Goal: Task Accomplishment & Management: Manage account settings

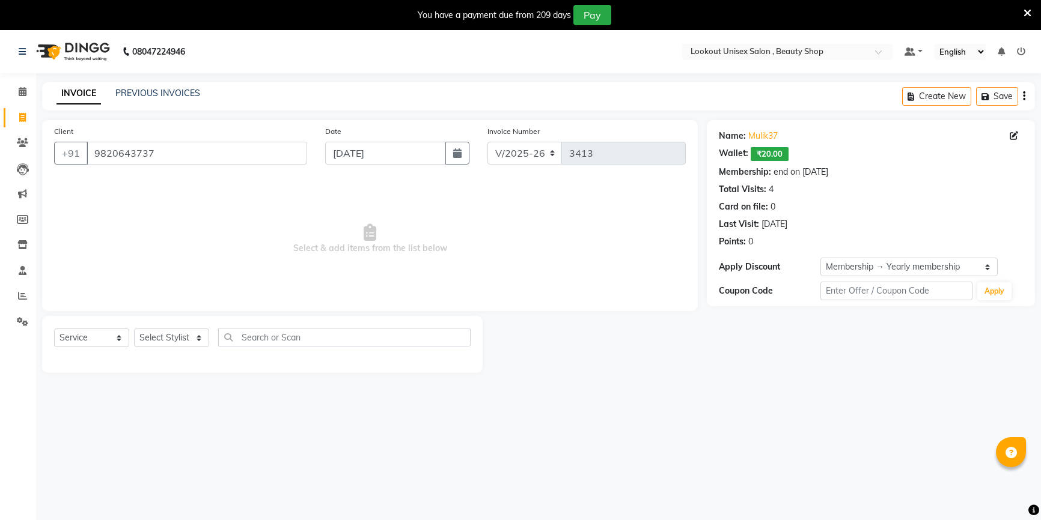
select select "7658"
select select "service"
select select "1: Object"
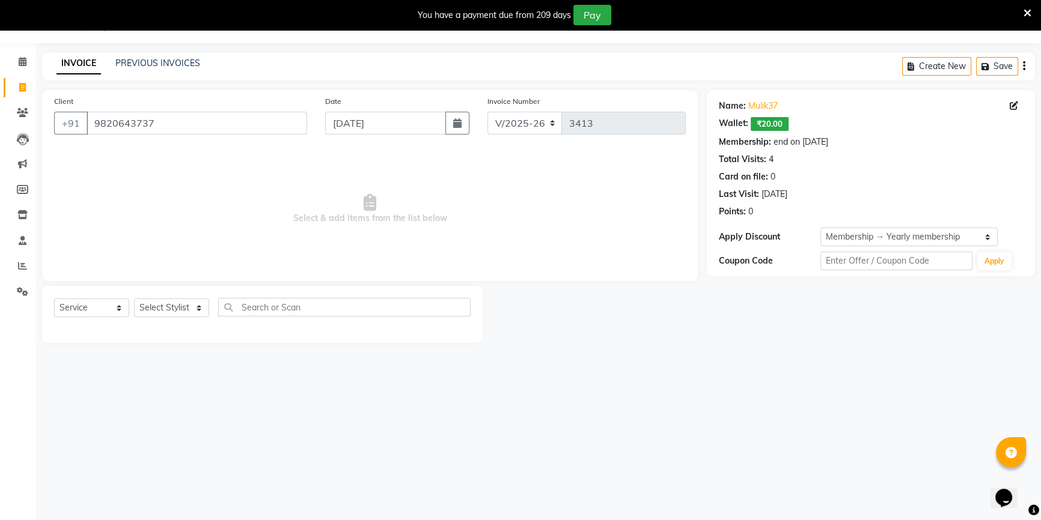
drag, startPoint x: 159, startPoint y: 294, endPoint x: 164, endPoint y: 306, distance: 12.4
click at [159, 297] on div "Select Service Product Membership Package Voucher Prepaid Gift Card Select Styl…" at bounding box center [262, 314] width 440 height 57
click at [165, 306] on select "Select Stylist Abid Arti CHANDANI Dhaval Sir Disha Hussain Indrajeet Jyoti Mahe…" at bounding box center [171, 308] width 75 height 19
click at [134, 299] on select "Select Stylist Abid Arti CHANDANI Dhaval Sir Disha Hussain Indrajeet Jyoti Mahe…" at bounding box center [171, 308] width 75 height 19
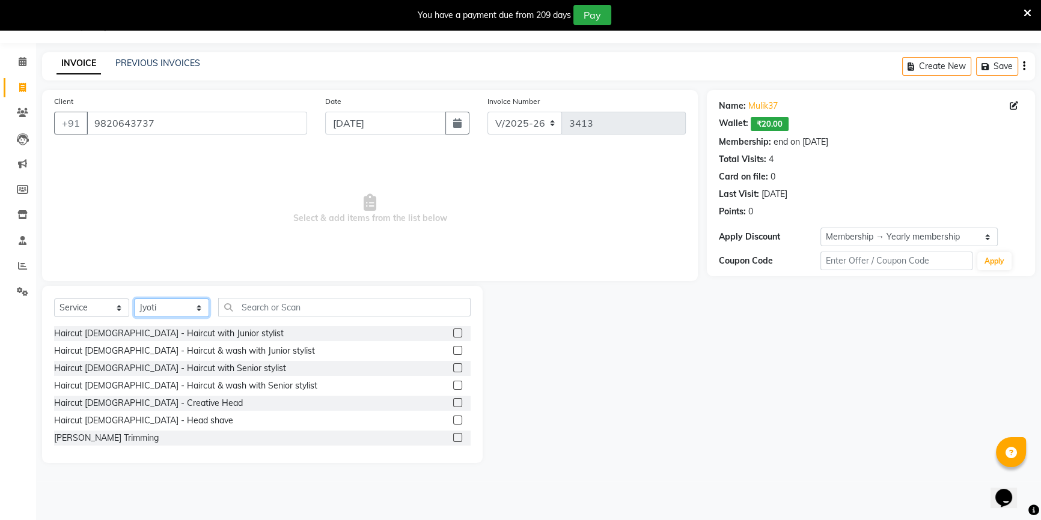
click at [194, 311] on select "Select Stylist Abid Arti CHANDANI Dhaval Sir Disha Hussain Indrajeet Jyoti Mahe…" at bounding box center [171, 308] width 75 height 19
select select "67794"
click at [134, 299] on select "Select Stylist Abid Arti CHANDANI Dhaval Sir Disha Hussain Indrajeet Jyoti Mahe…" at bounding box center [171, 308] width 75 height 19
click at [318, 294] on div "Select Service Product Membership Package Voucher Prepaid Gift Card Select Styl…" at bounding box center [262, 374] width 440 height 177
click at [320, 299] on input "text" at bounding box center [344, 307] width 252 height 19
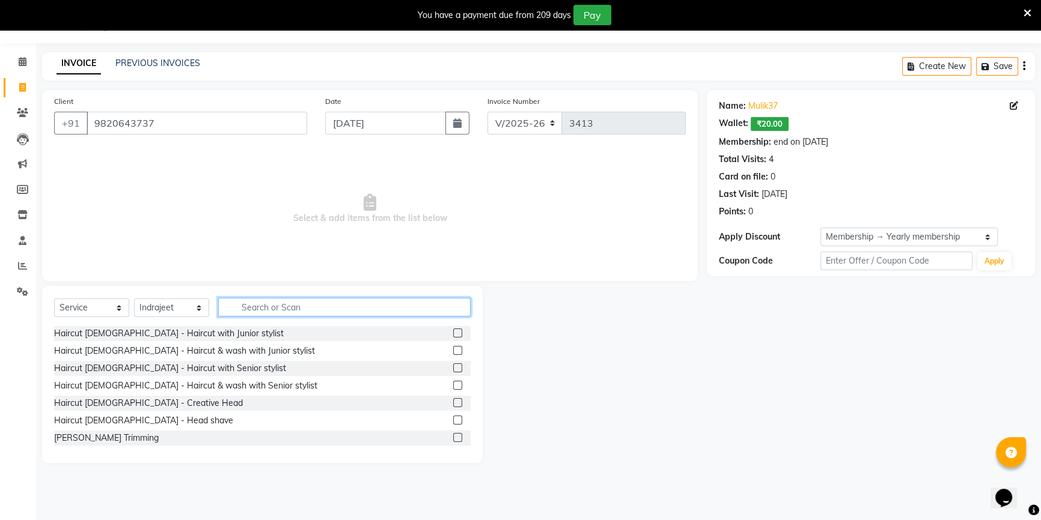
drag, startPoint x: 273, startPoint y: 299, endPoint x: 279, endPoint y: 300, distance: 6.3
click at [278, 300] on input "text" at bounding box center [344, 307] width 252 height 19
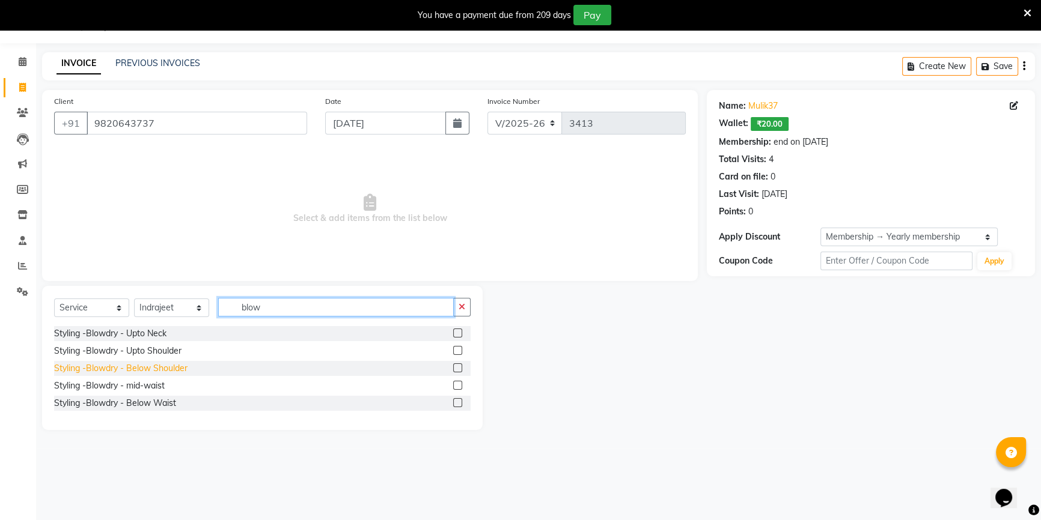
type input "blow"
click at [178, 367] on div "Styling -Blowdry - Below Shoulder" at bounding box center [120, 368] width 133 height 13
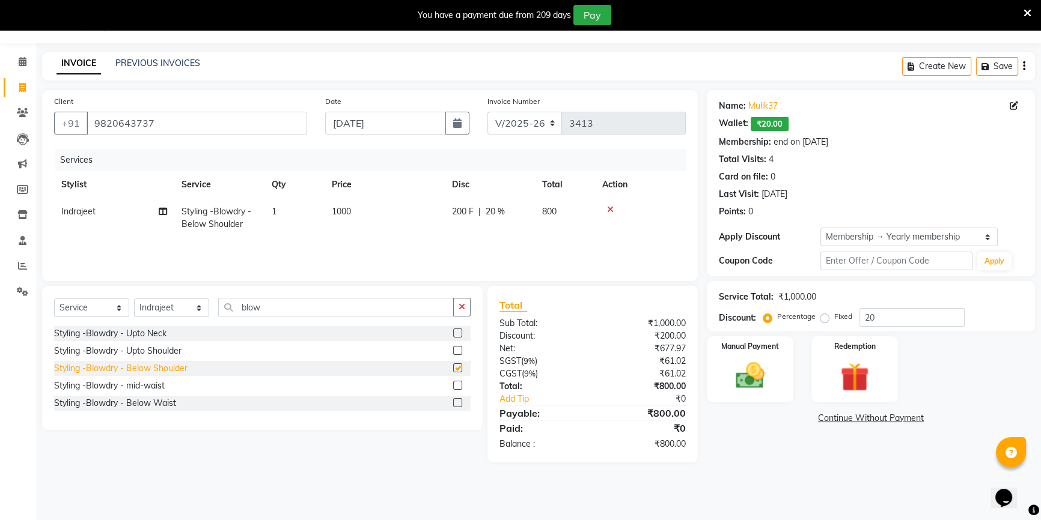
checkbox input "false"
click at [354, 218] on td "1000" at bounding box center [384, 218] width 120 height 40
select select "67794"
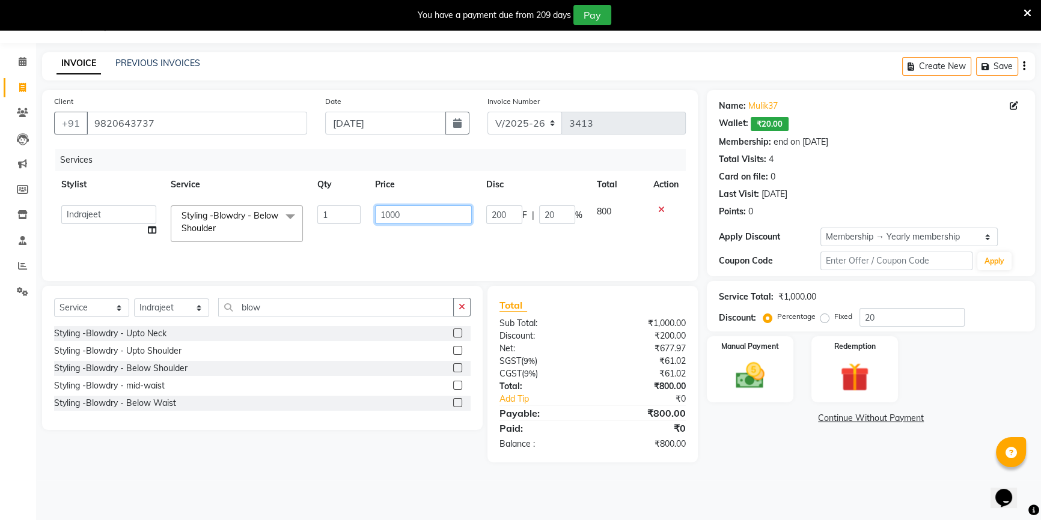
click at [391, 216] on input "1000" at bounding box center [423, 214] width 97 height 19
type input "1200"
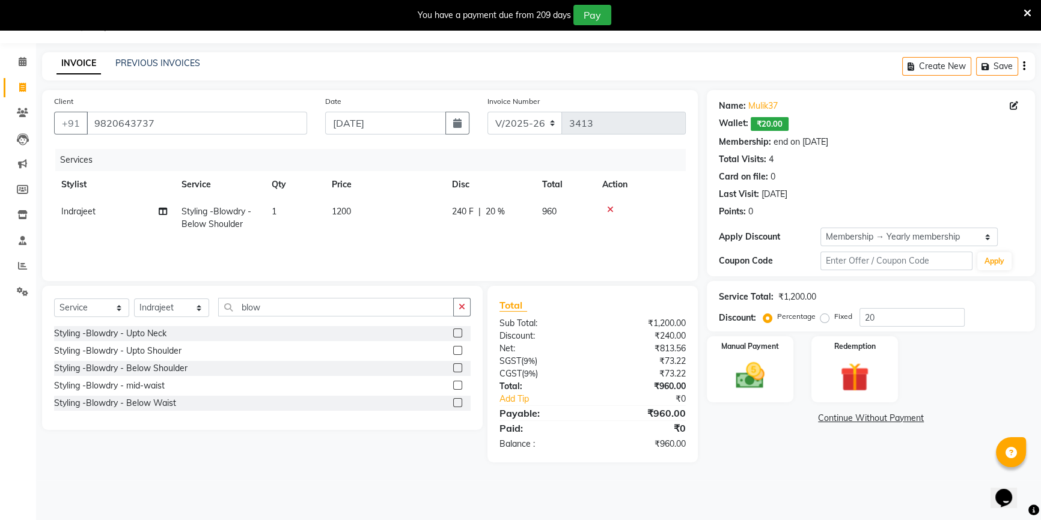
click at [451, 240] on div "Services Stylist Service Qty Price Disc Total Action Indrajeet Styling -Blowdry…" at bounding box center [369, 209] width 631 height 120
drag, startPoint x: 178, startPoint y: 300, endPoint x: 165, endPoint y: 299, distance: 12.6
click at [174, 300] on select "Select Stylist Abid Arti CHANDANI Dhaval Sir Disha Hussain Indrajeet Jyoti Mahe…" at bounding box center [171, 308] width 75 height 19
select select "68895"
click at [134, 299] on select "Select Stylist Abid Arti CHANDANI Dhaval Sir Disha Hussain Indrajeet Jyoti Mahe…" at bounding box center [171, 308] width 75 height 19
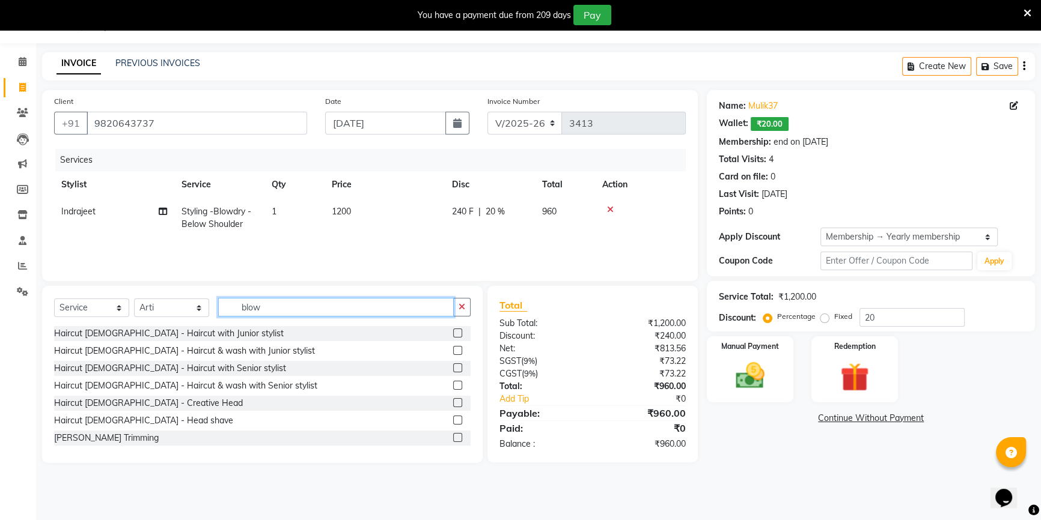
click at [265, 308] on input "blow" at bounding box center [336, 307] width 236 height 19
click at [189, 316] on select "Select Stylist Abid Arti CHANDANI Dhaval Sir Disha Hussain Indrajeet Jyoti Mahe…" at bounding box center [171, 308] width 75 height 19
select select "68561"
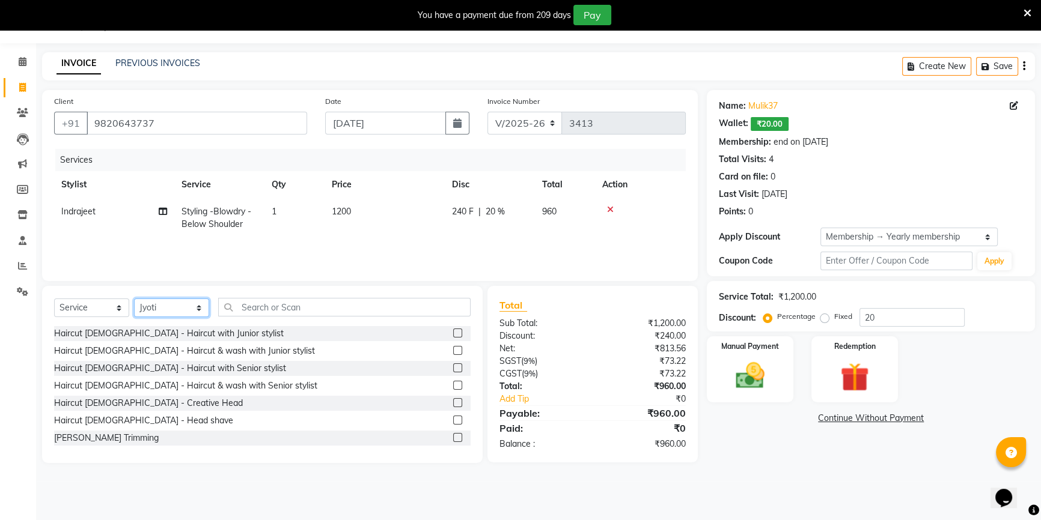
click at [134, 299] on select "Select Stylist Abid Arti CHANDANI Dhaval Sir Disha Hussain Indrajeet Jyoti Mahe…" at bounding box center [171, 308] width 75 height 19
click at [247, 303] on input "text" at bounding box center [344, 307] width 252 height 19
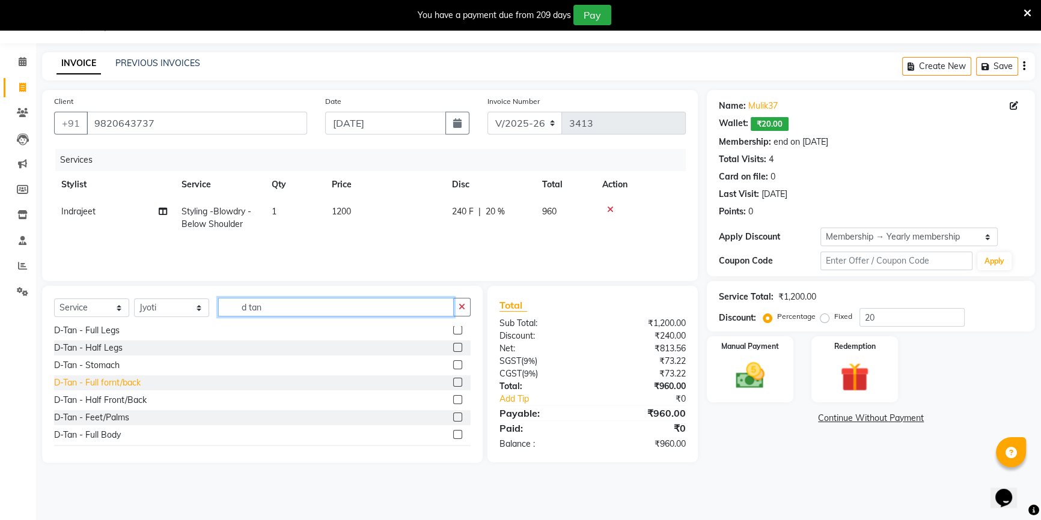
scroll to position [109, 0]
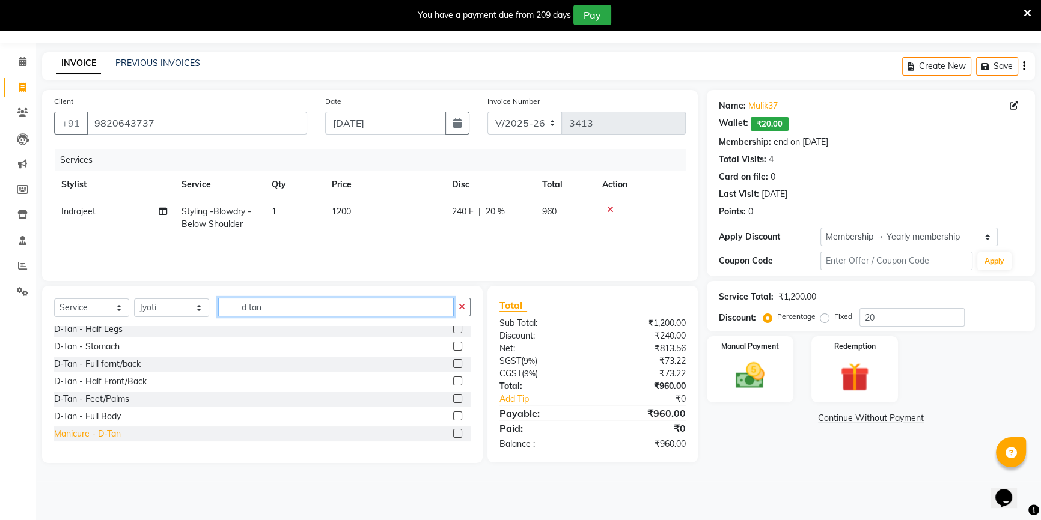
type input "d tan"
click at [105, 436] on div "Manicure - D-Tan" at bounding box center [87, 434] width 67 height 13
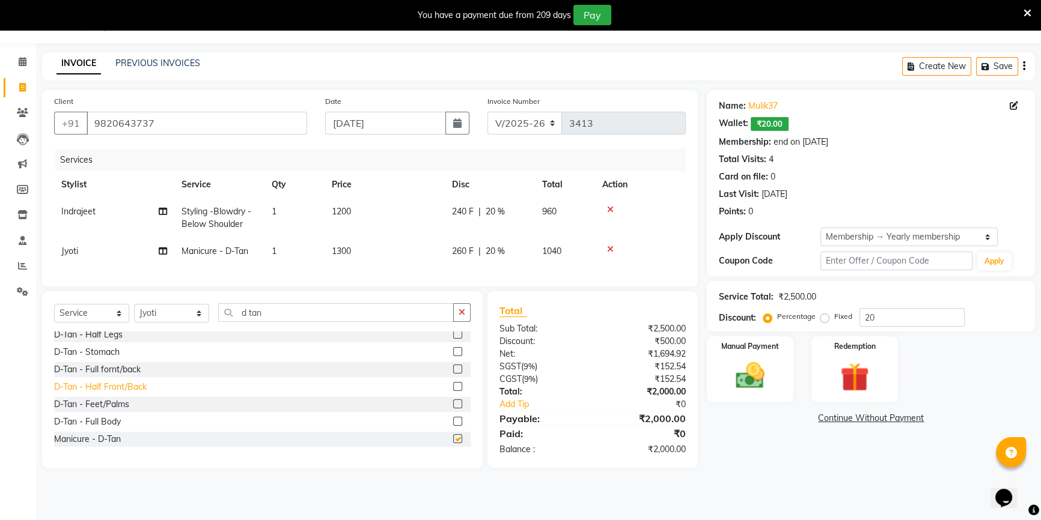
checkbox input "false"
click at [126, 125] on input "9820643737" at bounding box center [197, 123] width 221 height 23
click at [113, 124] on input "Client" at bounding box center [197, 123] width 221 height 23
type input "9"
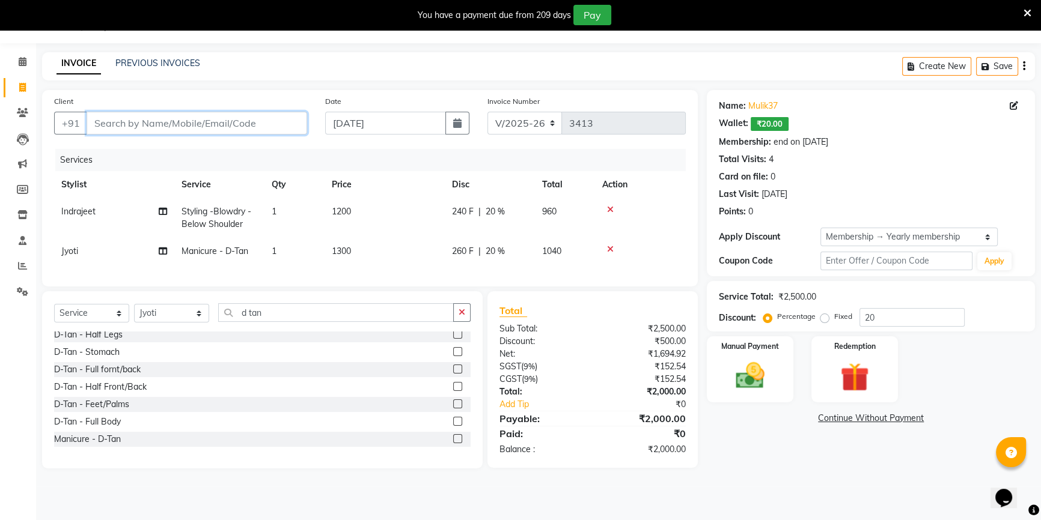
type input "0"
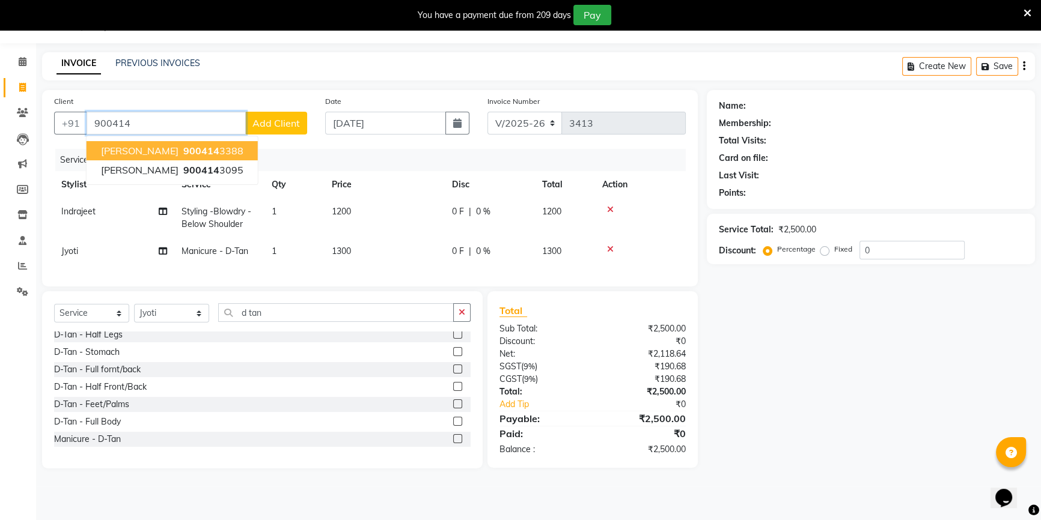
click at [183, 155] on span "900414" at bounding box center [201, 151] width 36 height 12
type input "9004143388"
select select "1: Object"
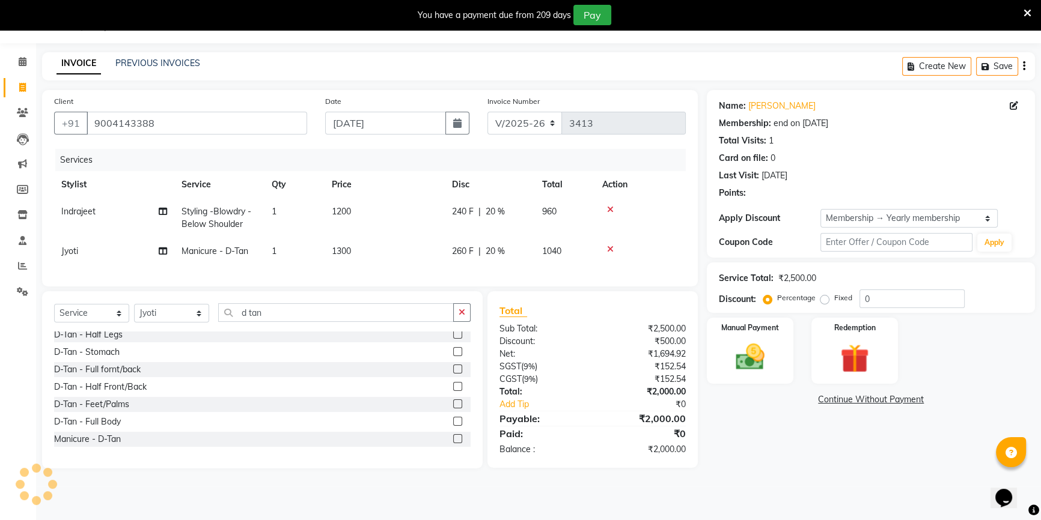
type input "20"
click at [727, 368] on img at bounding box center [750, 357] width 49 height 34
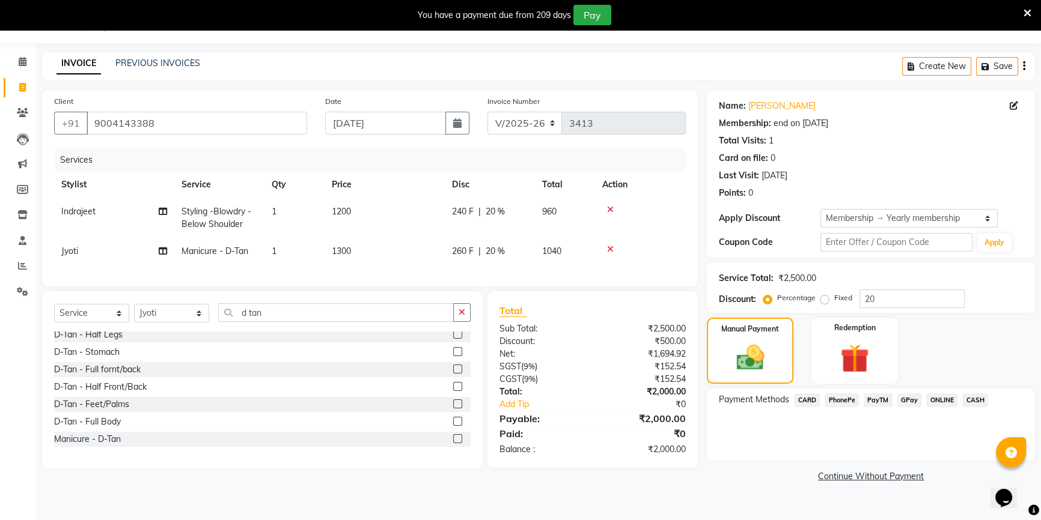
click at [877, 401] on span "PayTM" at bounding box center [877, 401] width 29 height 14
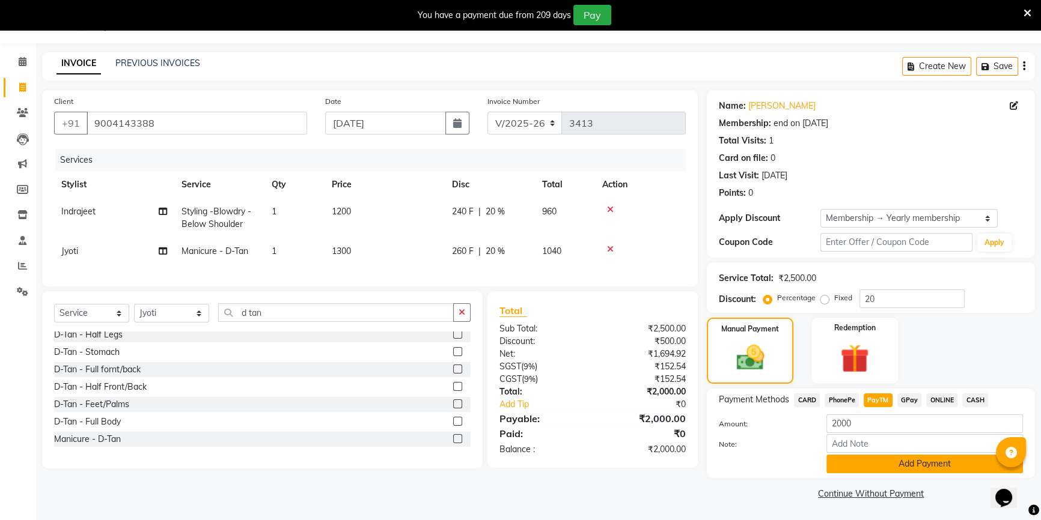
click at [879, 459] on button "Add Payment" at bounding box center [924, 464] width 196 height 19
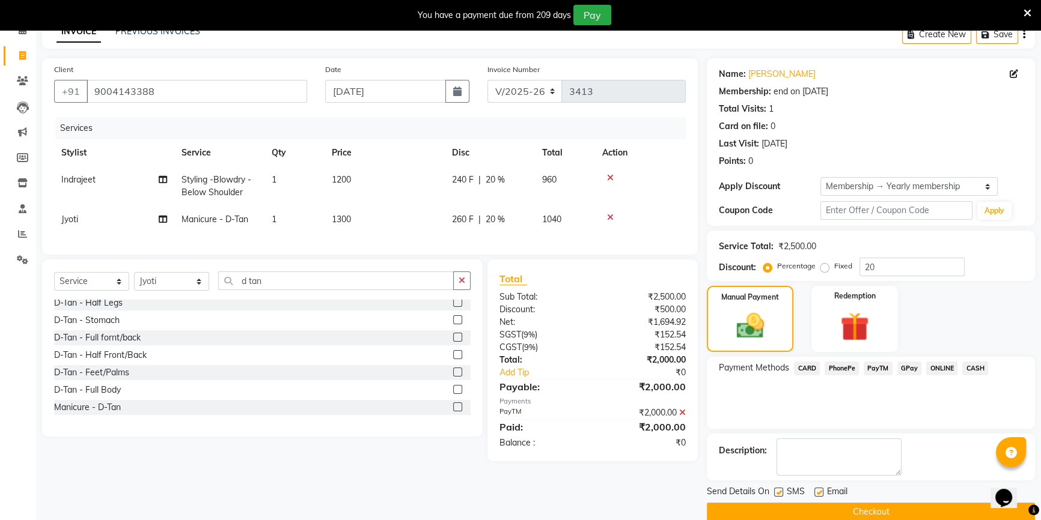
scroll to position [80, 0]
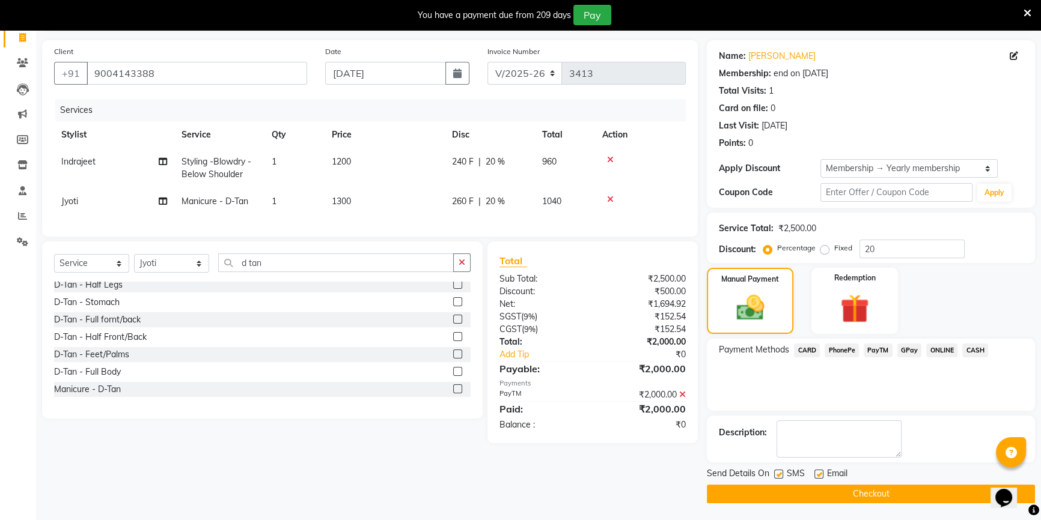
click at [816, 475] on label at bounding box center [818, 474] width 9 height 9
click at [816, 475] on input "checkbox" at bounding box center [818, 475] width 8 height 8
checkbox input "false"
click at [816, 488] on button "Checkout" at bounding box center [871, 494] width 328 height 19
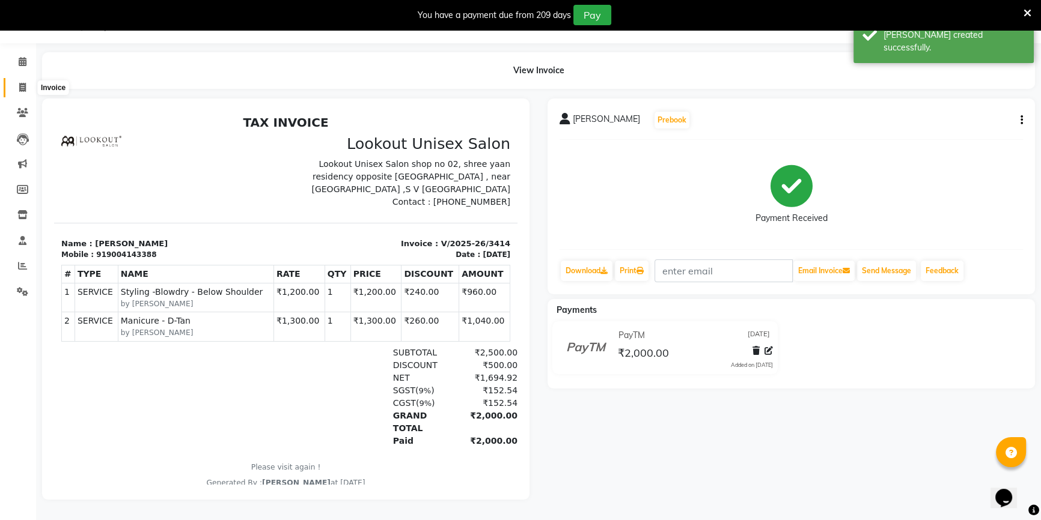
click at [12, 82] on span at bounding box center [22, 88] width 21 height 14
select select "7658"
select select "service"
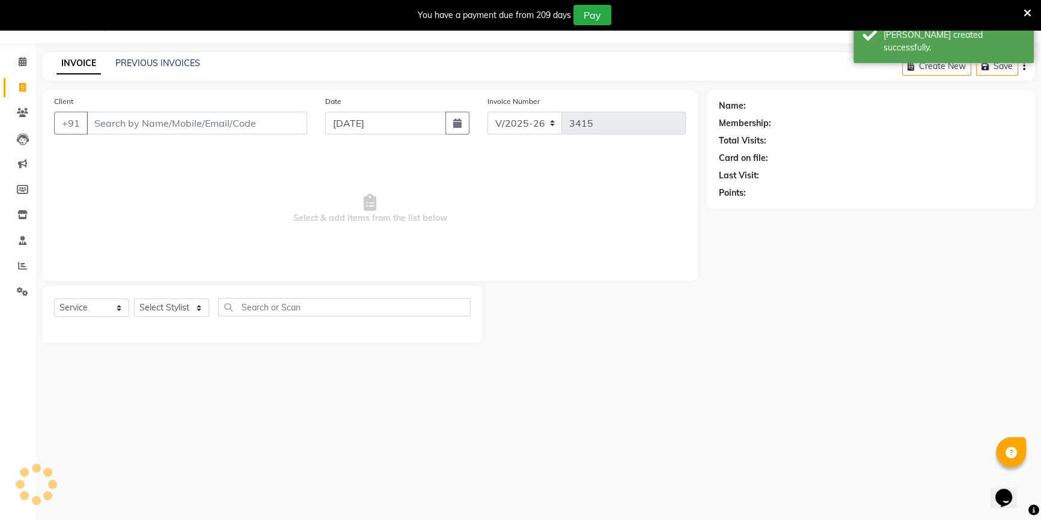
scroll to position [30, 0]
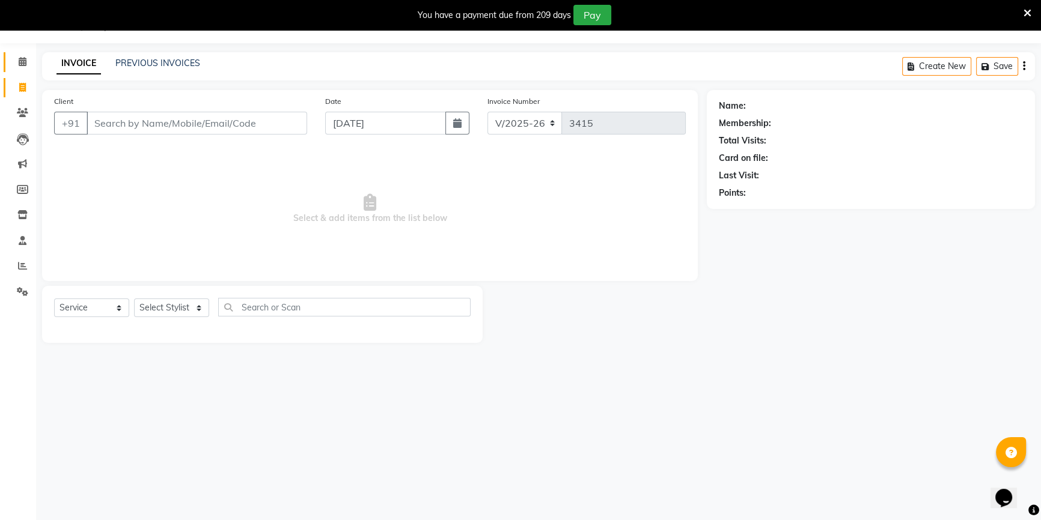
click at [9, 64] on link "Calendar" at bounding box center [18, 62] width 29 height 20
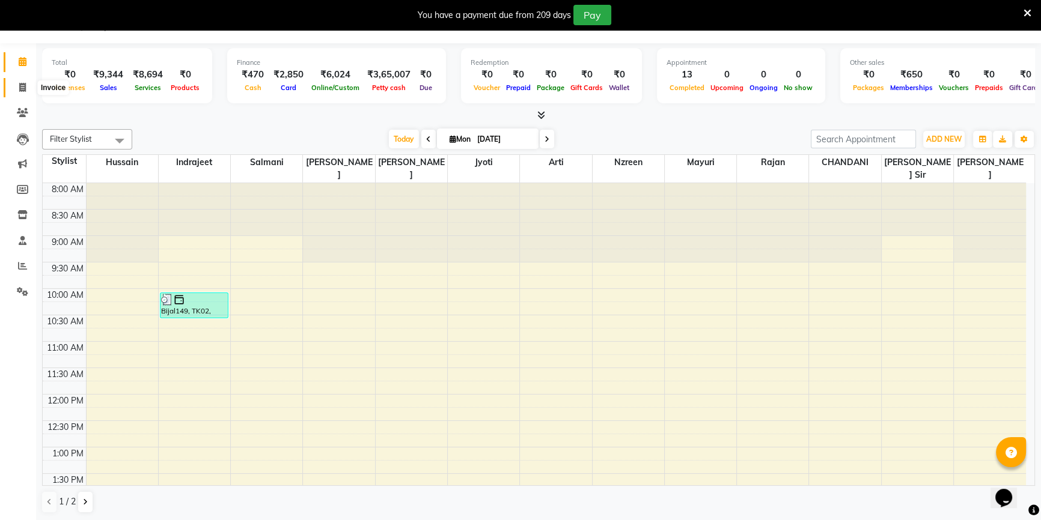
click at [13, 87] on span at bounding box center [22, 88] width 21 height 14
select select "7658"
select select "service"
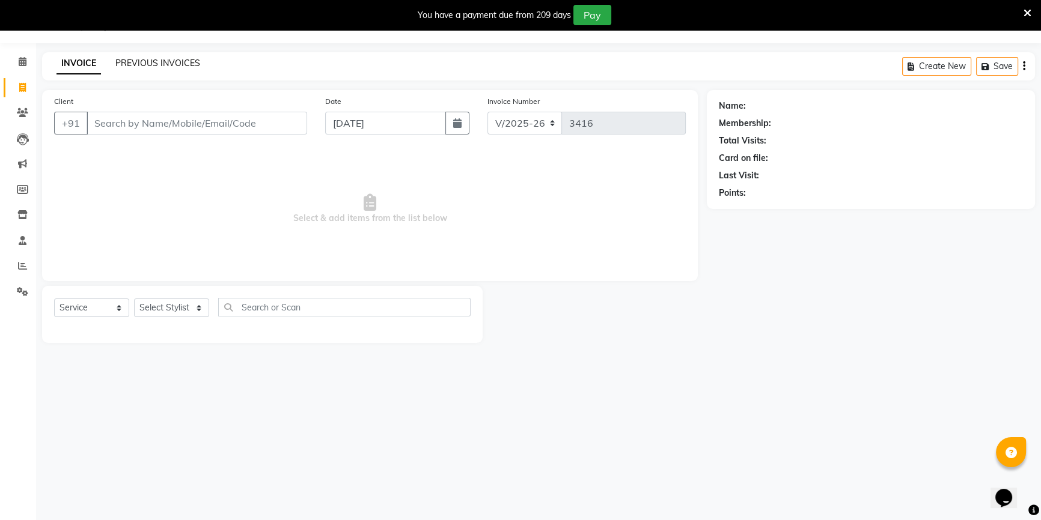
click at [156, 65] on link "PREVIOUS INVOICES" at bounding box center [157, 63] width 85 height 11
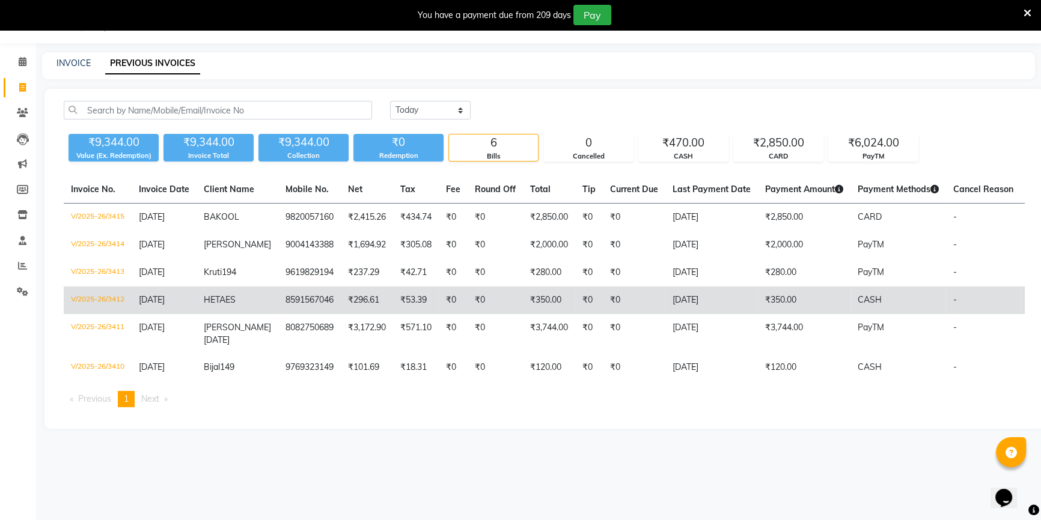
click at [648, 293] on td "₹0" at bounding box center [634, 301] width 62 height 28
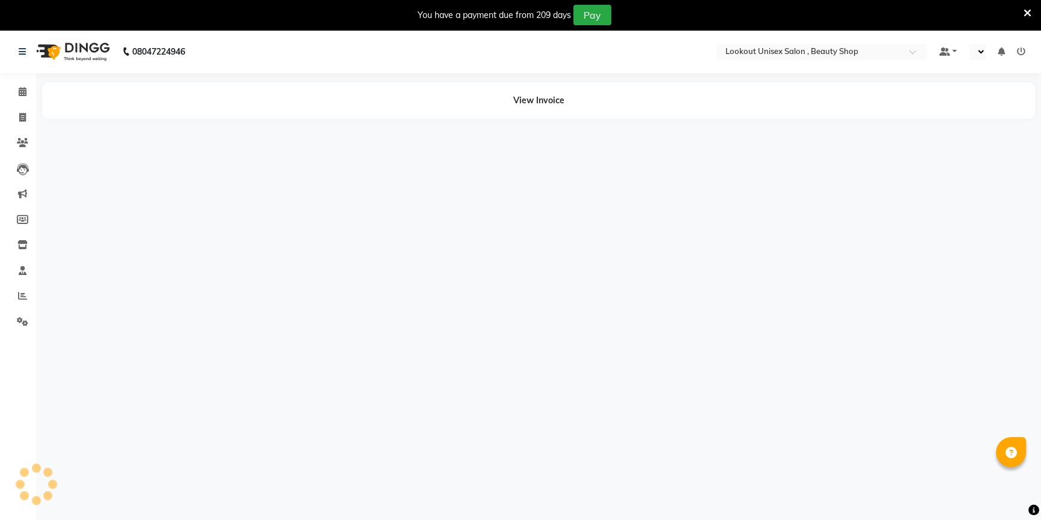
select select "en"
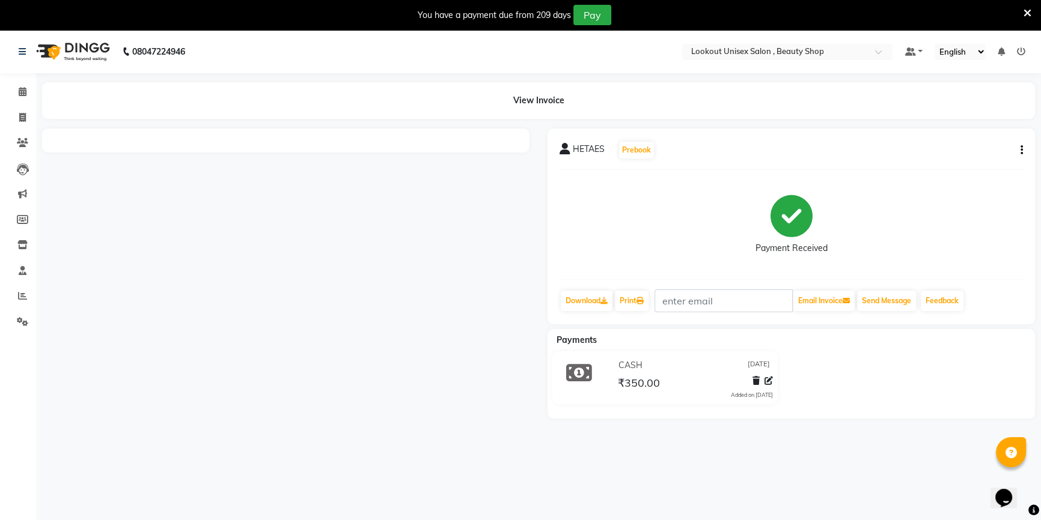
click at [1019, 148] on button "button" at bounding box center [1018, 150] width 7 height 13
click at [981, 162] on div "Edit Invoice" at bounding box center [961, 164] width 82 height 15
select select "service"
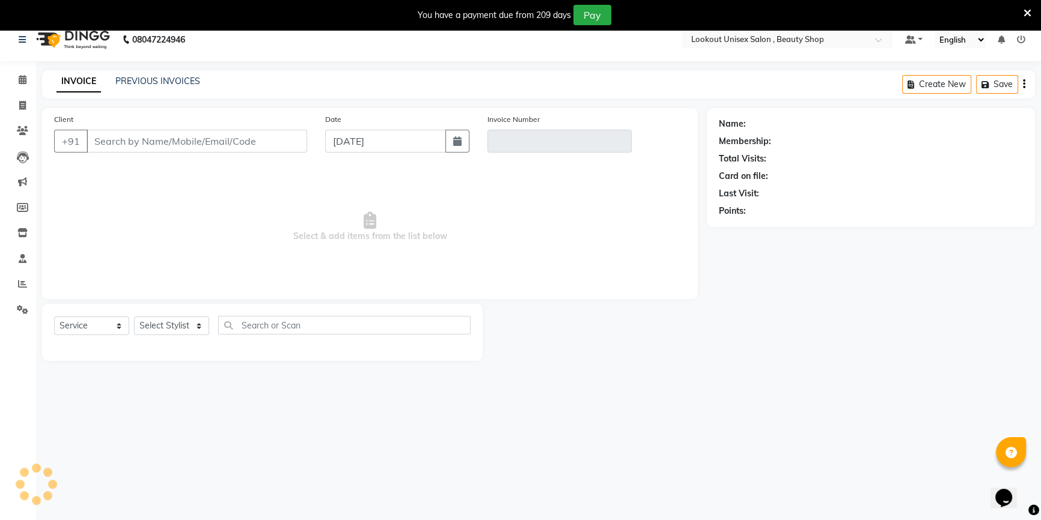
scroll to position [30, 0]
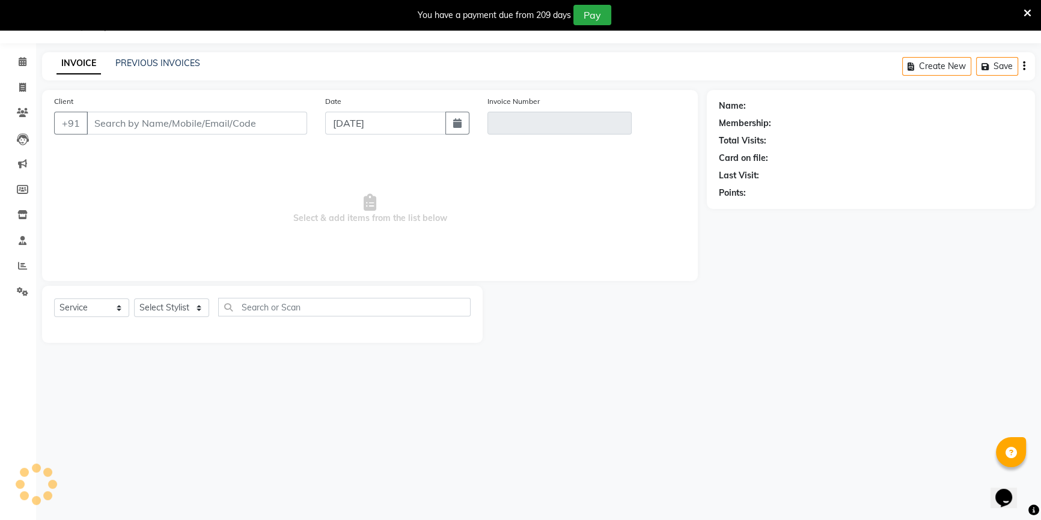
type input "8591567046"
type input "V/2025-26/3412"
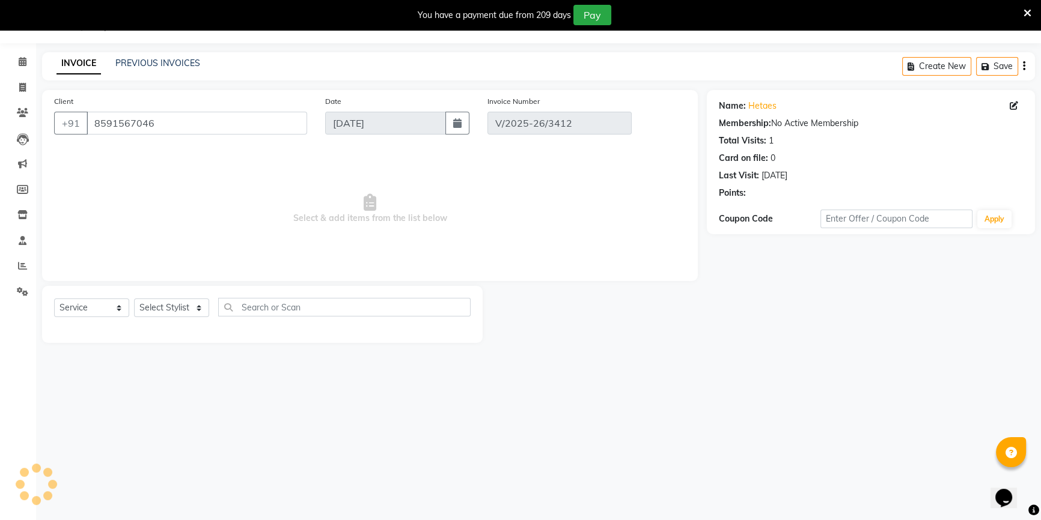
select select "select"
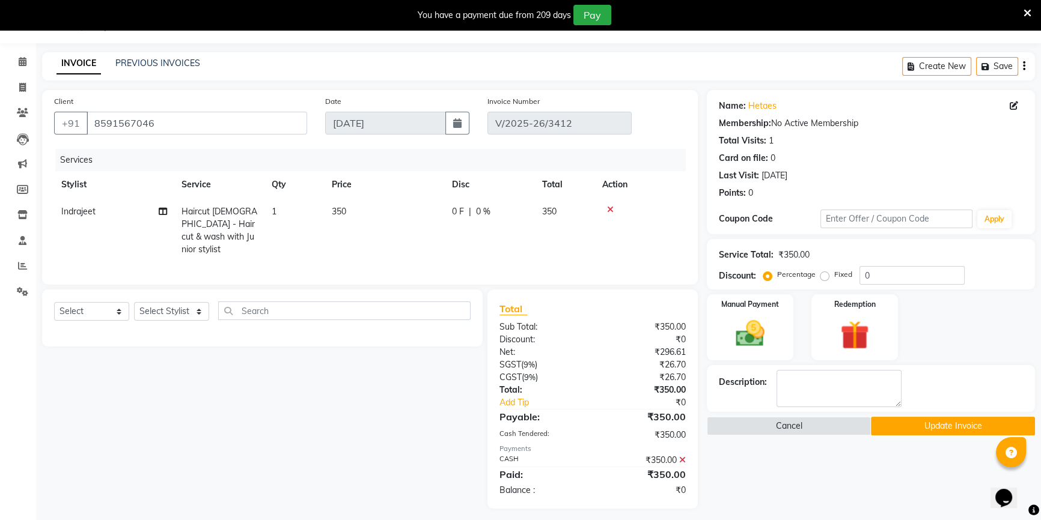
click at [684, 457] on icon at bounding box center [682, 460] width 7 height 8
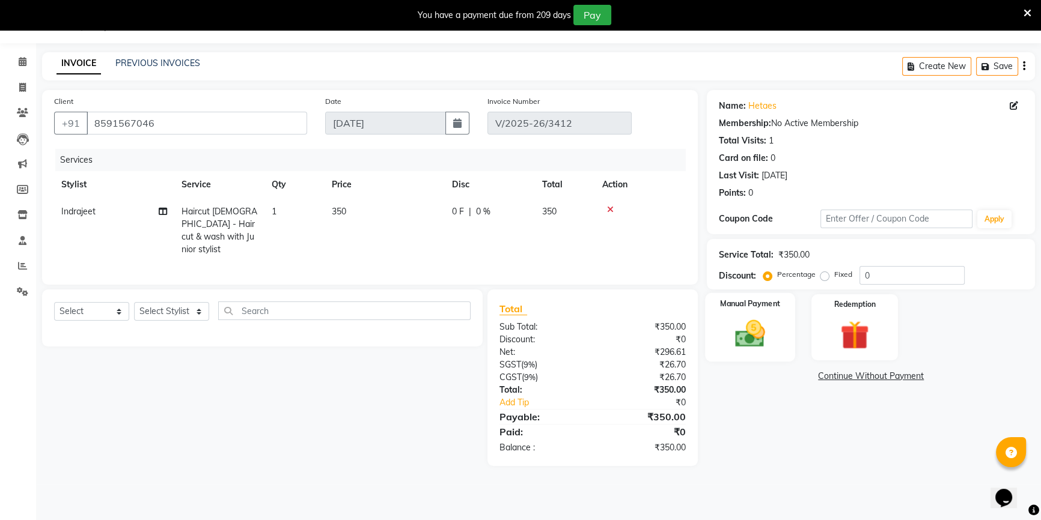
click at [757, 336] on img at bounding box center [750, 334] width 49 height 34
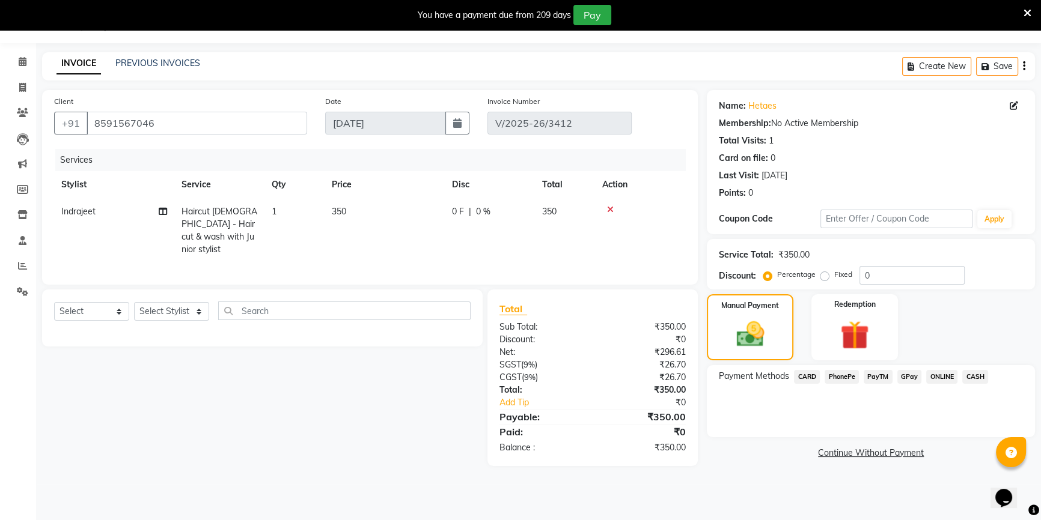
click at [809, 373] on span "CARD" at bounding box center [807, 377] width 26 height 14
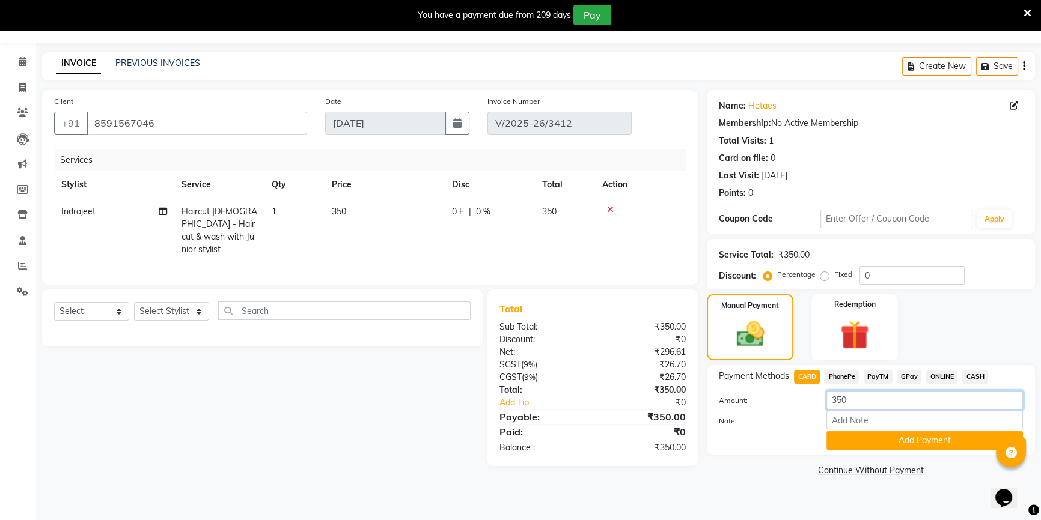
click at [844, 397] on input "350" at bounding box center [924, 400] width 196 height 19
type input "300"
click at [869, 445] on button "Add Payment" at bounding box center [924, 440] width 196 height 19
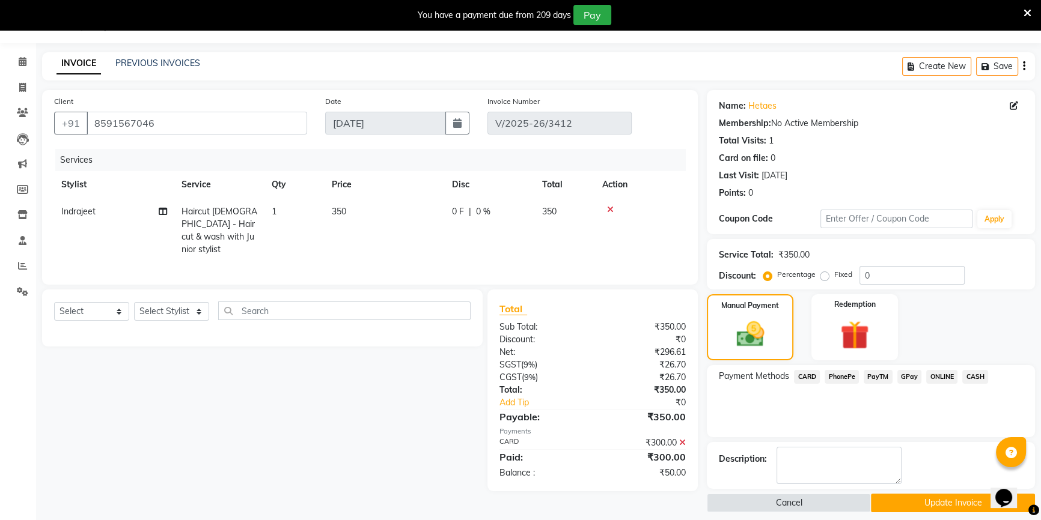
click at [973, 375] on span "CASH" at bounding box center [975, 377] width 26 height 14
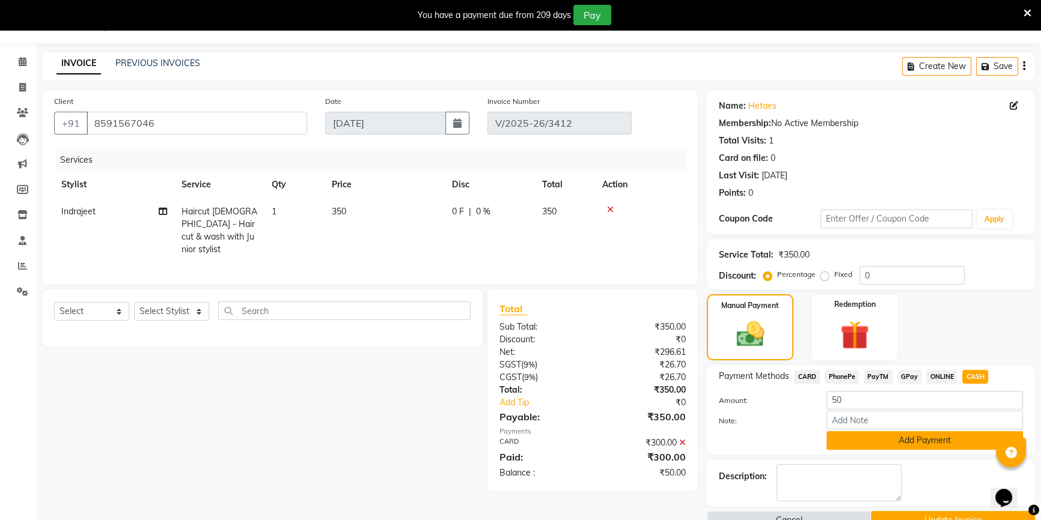
click at [916, 445] on button "Add Payment" at bounding box center [924, 440] width 196 height 19
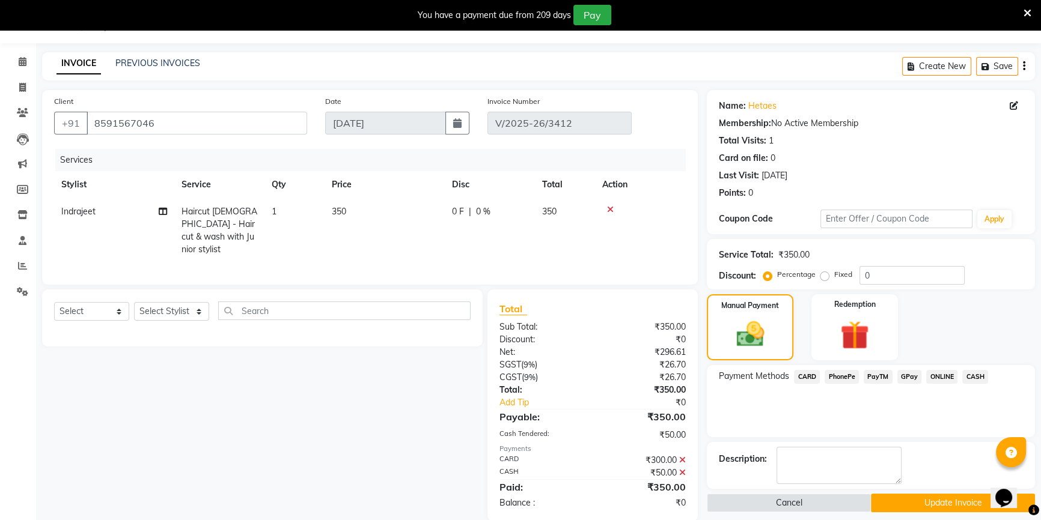
scroll to position [46, 0]
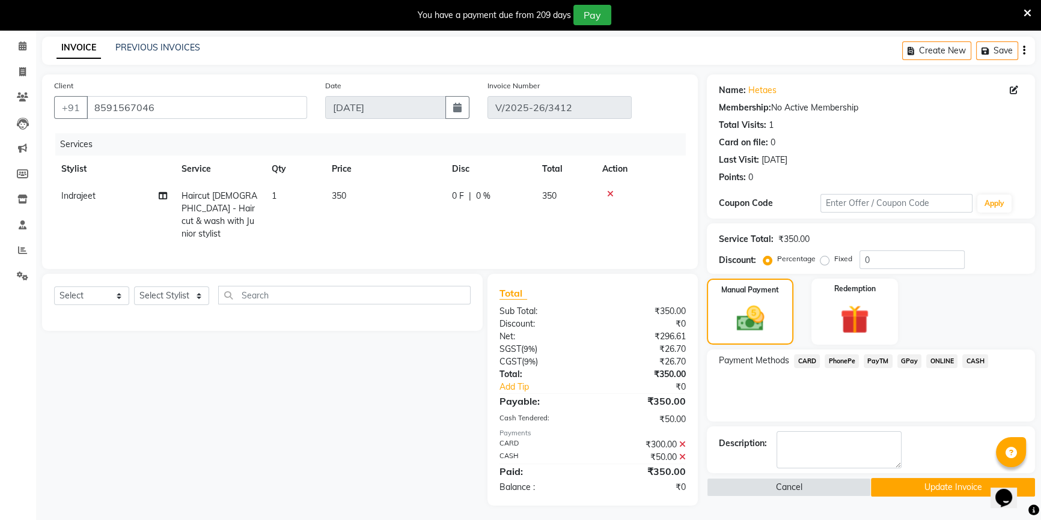
click at [926, 487] on button "Update Invoice" at bounding box center [953, 487] width 164 height 19
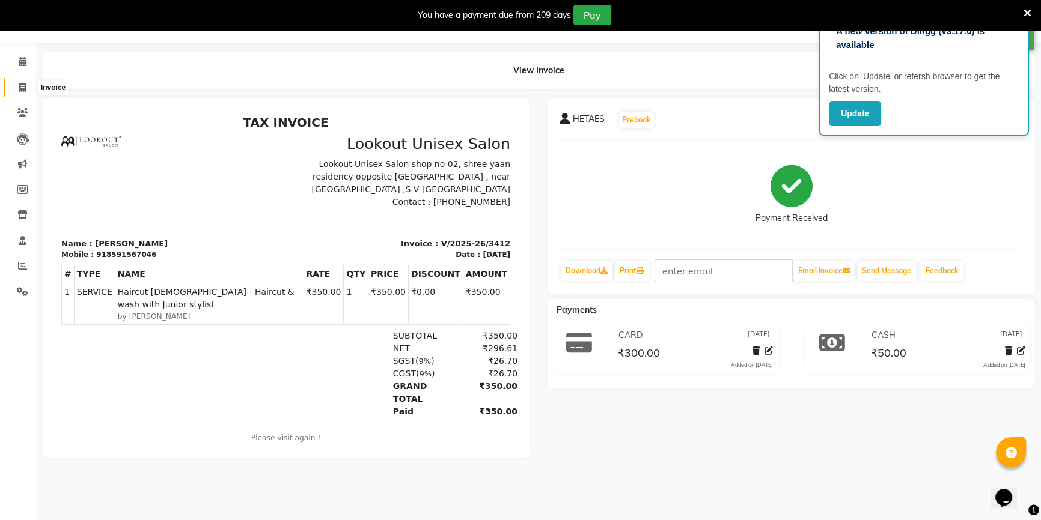
click at [19, 89] on icon at bounding box center [22, 87] width 7 height 9
select select "7658"
select select "service"
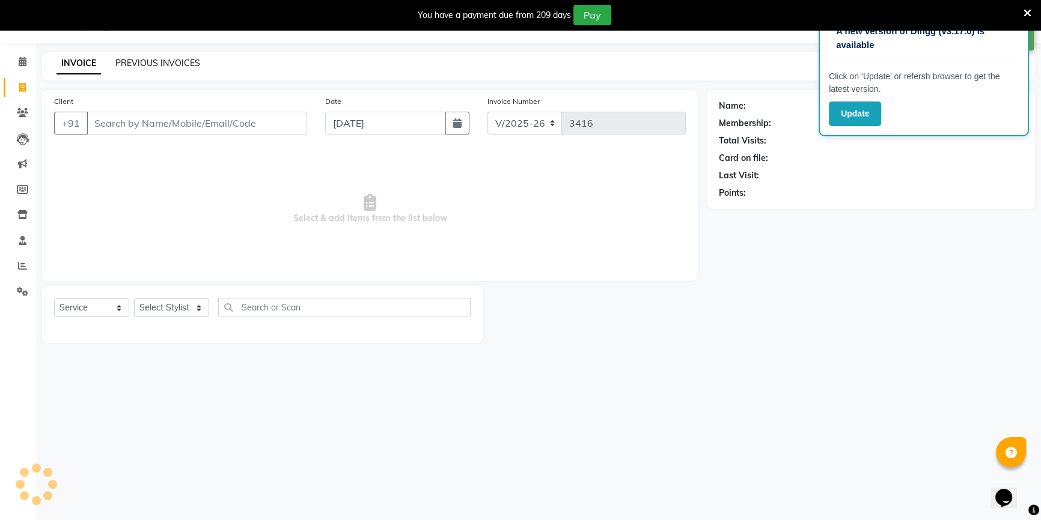
click at [153, 61] on link "PREVIOUS INVOICES" at bounding box center [157, 63] width 85 height 11
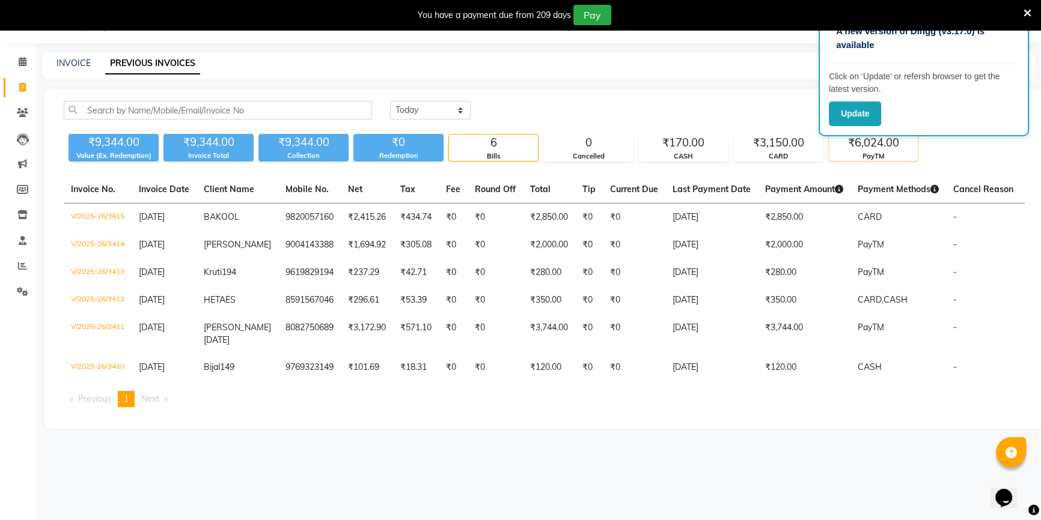
click at [895, 137] on div "₹6,024.00" at bounding box center [873, 143] width 89 height 17
